Goal: Task Accomplishment & Management: Complete application form

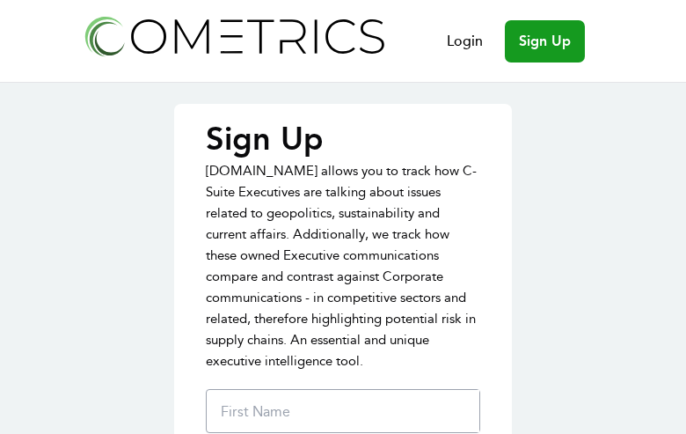
type input "YCuwEkQQSC"
type input "YQEvuLWd"
type input "mukuro.forky@gmail.com"
